Goal: Information Seeking & Learning: Learn about a topic

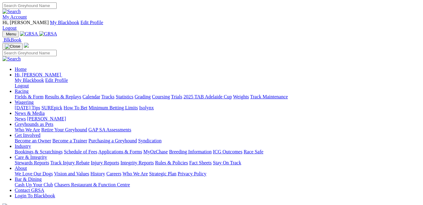
click at [81, 94] on link "Results & Replays" at bounding box center [63, 96] width 36 height 5
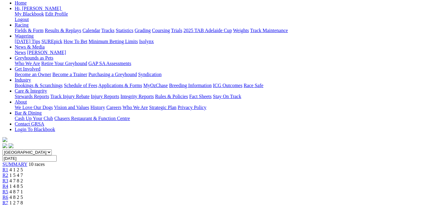
scroll to position [108, 0]
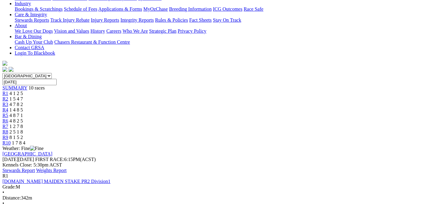
scroll to position [123, 0]
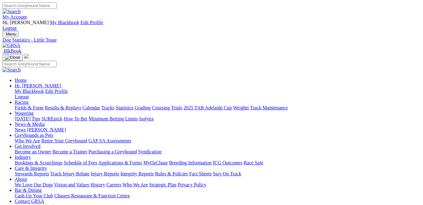
click at [24, 105] on link "Fields & Form" at bounding box center [29, 107] width 29 height 5
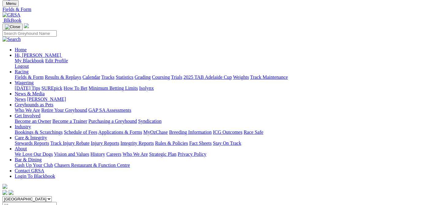
scroll to position [62, 0]
